Goal: Check status: Check status

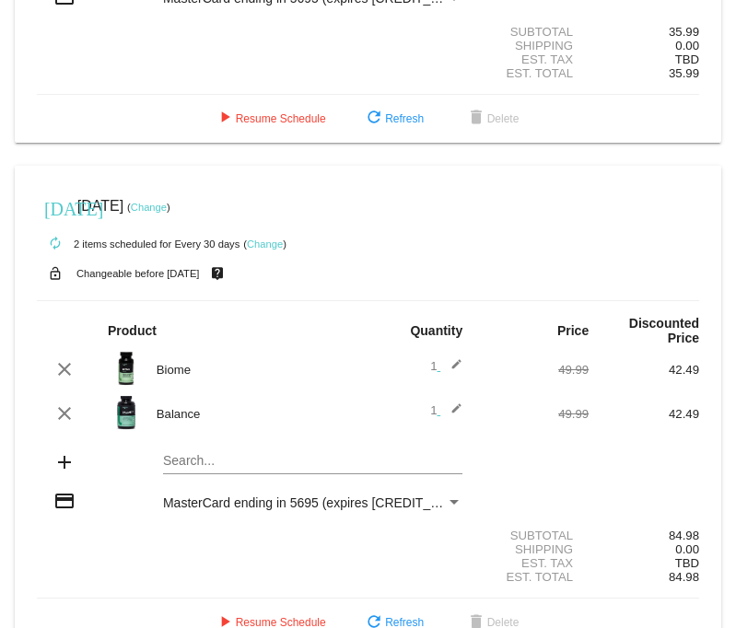
scroll to position [355, 0]
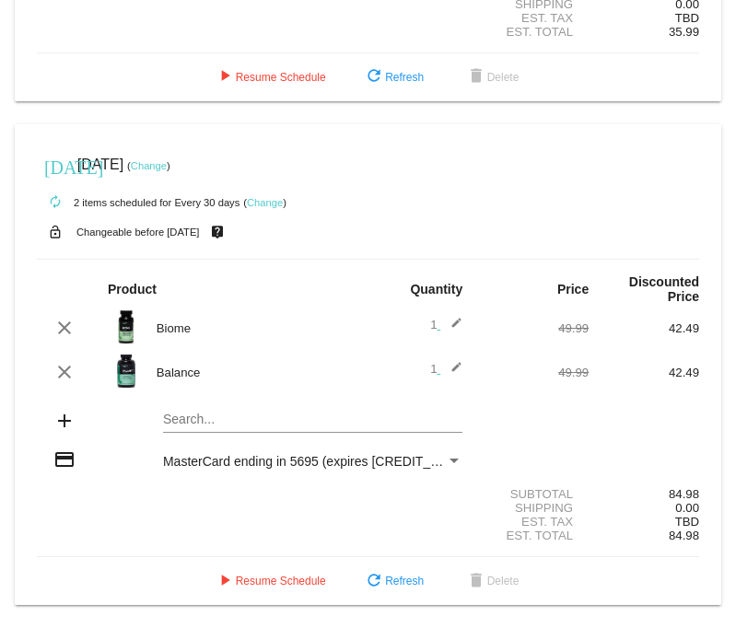
click at [430, 146] on div "[DATE] [DATE] ( Change )" at bounding box center [368, 164] width 662 height 37
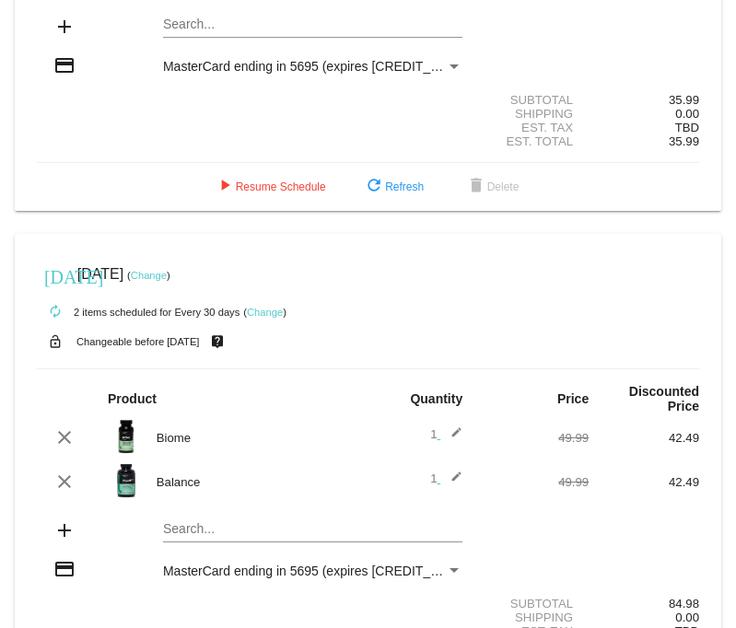
scroll to position [355, 0]
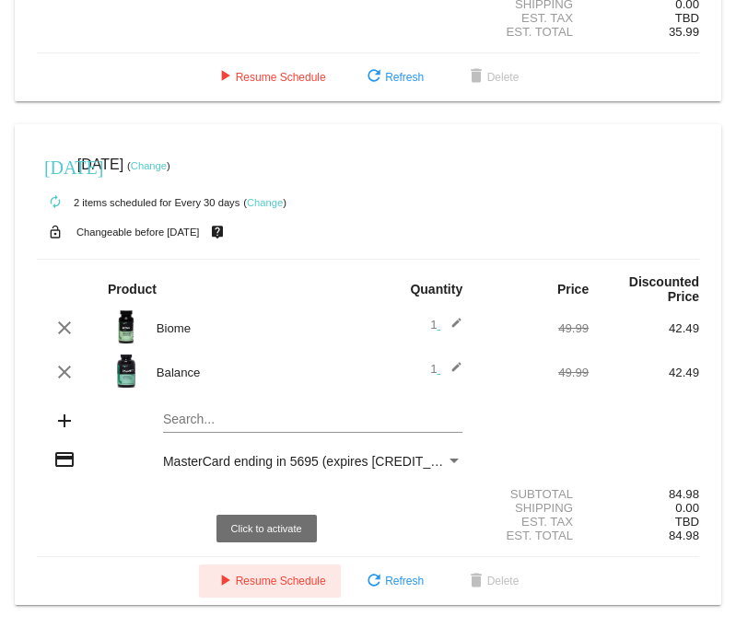
click at [269, 552] on span "play_arrow Resume Schedule" at bounding box center [270, 581] width 112 height 13
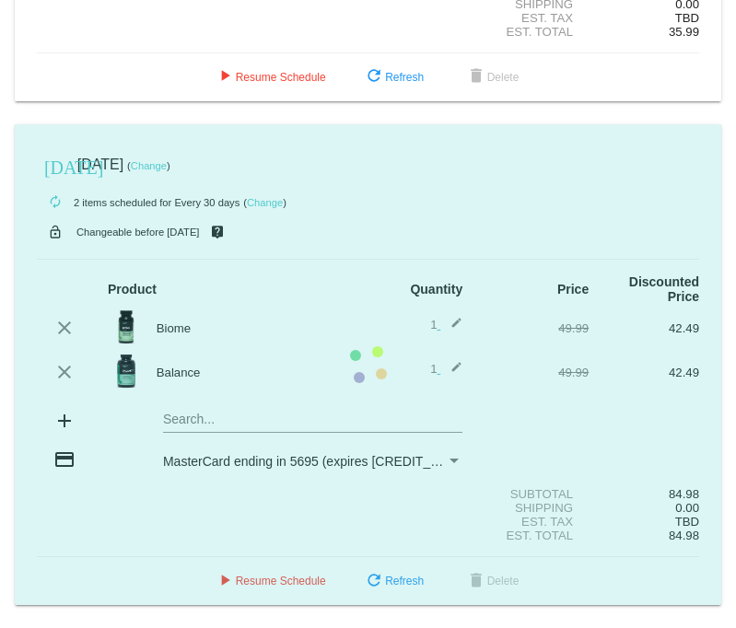
scroll to position [302, 0]
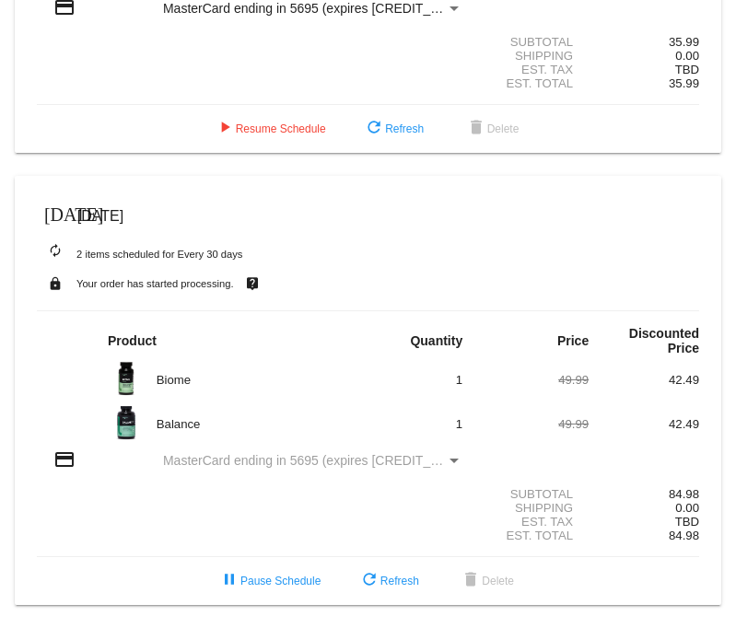
click at [113, 208] on span "[DATE]" at bounding box center [100, 216] width 46 height 16
click at [101, 210] on span "[DATE]" at bounding box center [100, 216] width 46 height 16
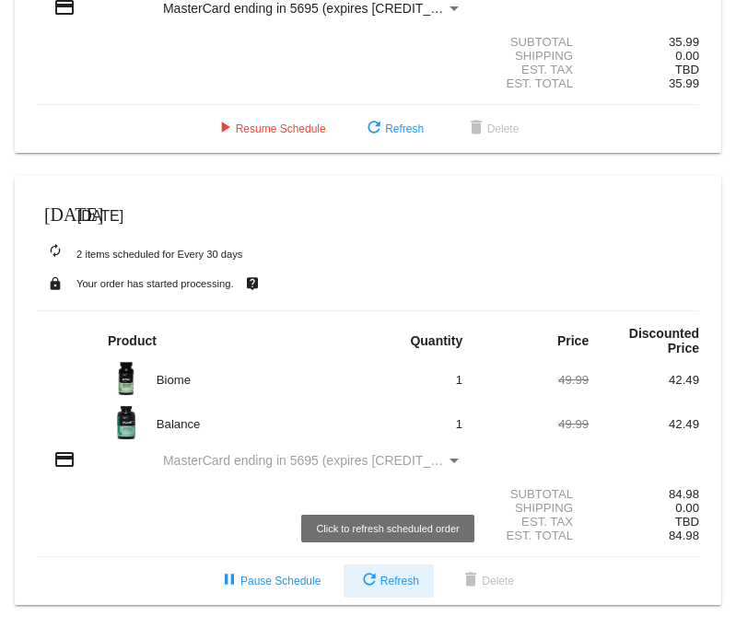
click at [396, 552] on button "refresh Refresh" at bounding box center [389, 581] width 90 height 33
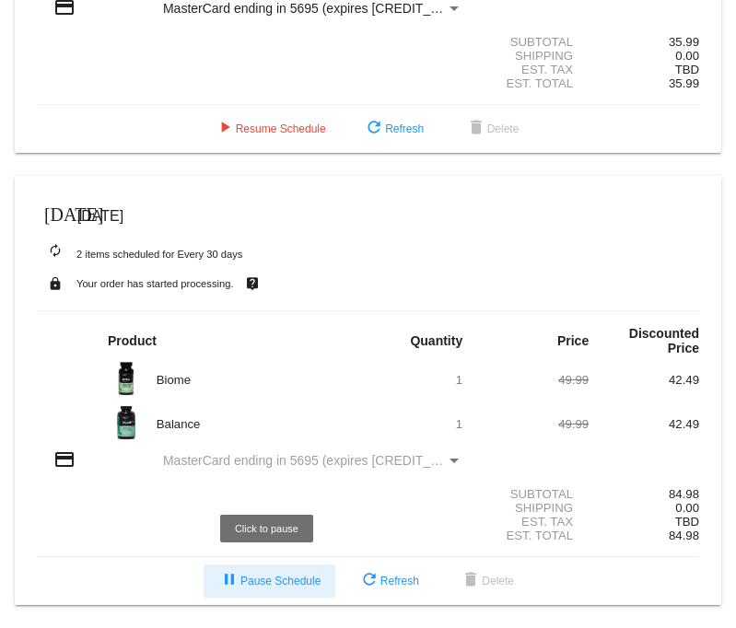
click at [281, 552] on button "pause Pause Schedule" at bounding box center [270, 581] width 132 height 33
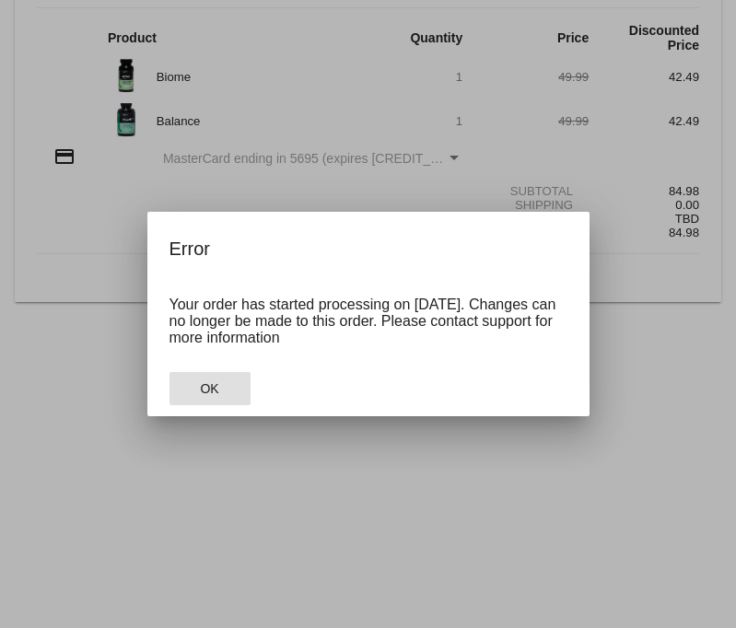
click at [235, 394] on button "OK" at bounding box center [210, 388] width 81 height 33
